Goal: Information Seeking & Learning: Find specific fact

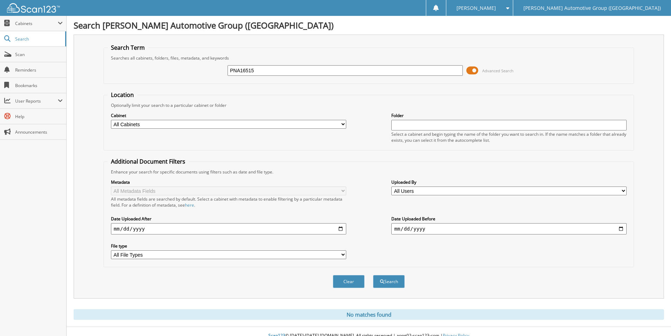
drag, startPoint x: 267, startPoint y: 69, endPoint x: 150, endPoint y: 62, distance: 117.5
click at [150, 61] on div "PNA16515 Advanced Search" at bounding box center [368, 70] width 523 height 19
type input "462645"
click at [392, 280] on button "Search" at bounding box center [389, 281] width 32 height 13
drag, startPoint x: 253, startPoint y: 72, endPoint x: 67, endPoint y: 71, distance: 186.0
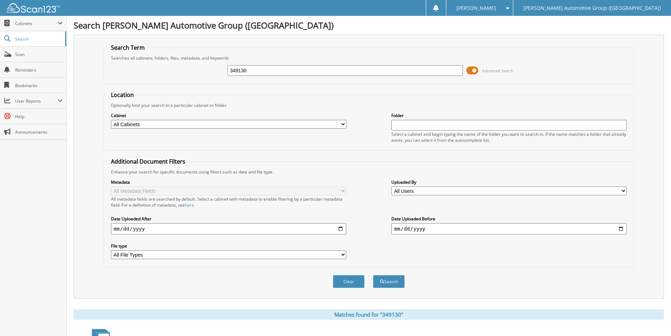
click at [68, 71] on div "Search Lewis Automotive Group (AR) Search Term Searches all cabinets, folders, …" at bounding box center [369, 299] width 604 height 598
type input "462645"
click at [373, 275] on button "Search" at bounding box center [389, 281] width 32 height 13
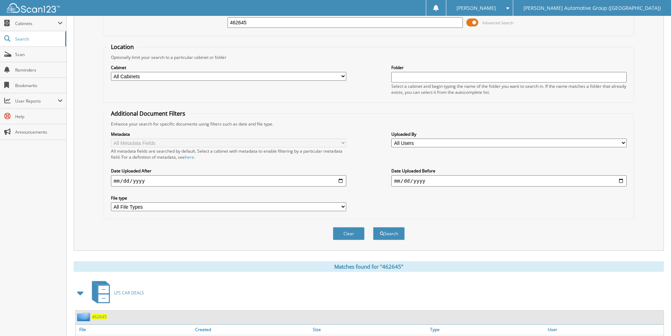
scroll to position [101, 0]
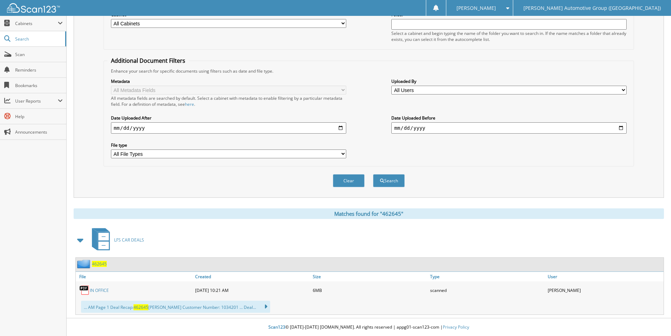
click at [100, 265] on span "462645" at bounding box center [99, 264] width 15 height 6
